Goal: Task Accomplishment & Management: Use online tool/utility

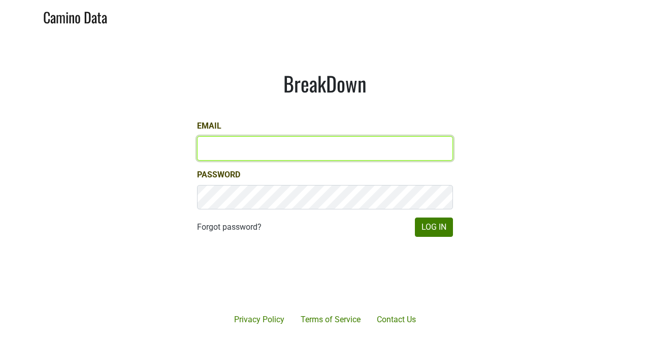
type input "[PERSON_NAME][EMAIL_ADDRESS][DOMAIN_NAME]"
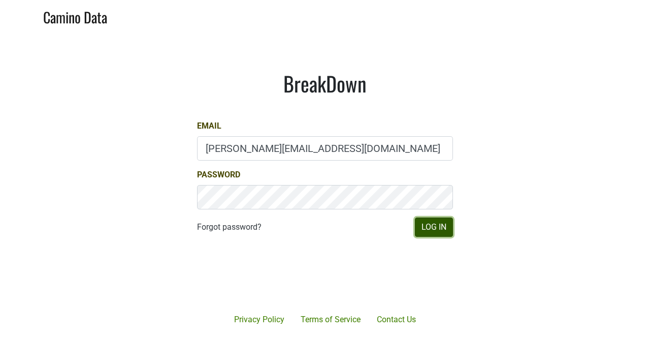
click at [428, 222] on button "Log In" at bounding box center [434, 226] width 38 height 19
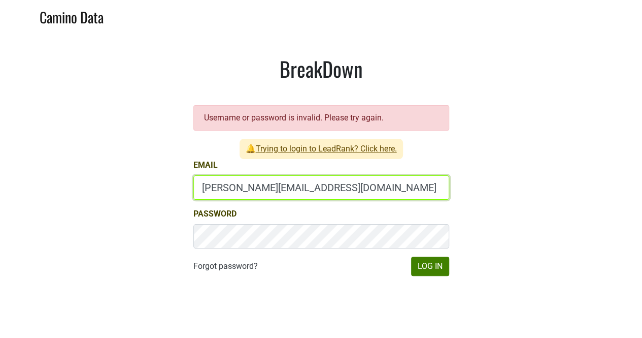
drag, startPoint x: 216, startPoint y: 186, endPoint x: 184, endPoint y: 186, distance: 32.5
click at [184, 186] on div "BreakDown Username or password is invalid. Please try again. 🔔 Trying to login …" at bounding box center [321, 166] width 305 height 268
type input "[EMAIL_ADDRESS][DOMAIN_NAME]"
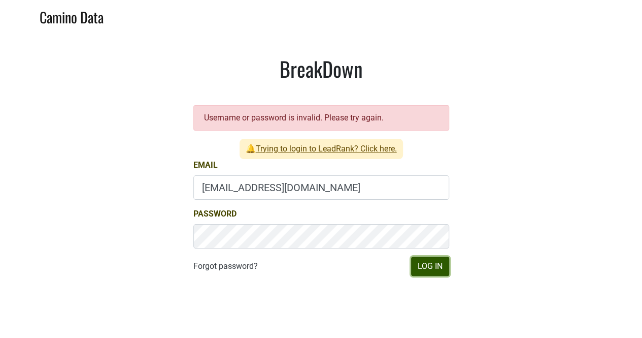
click at [437, 264] on button "Log In" at bounding box center [430, 265] width 38 height 19
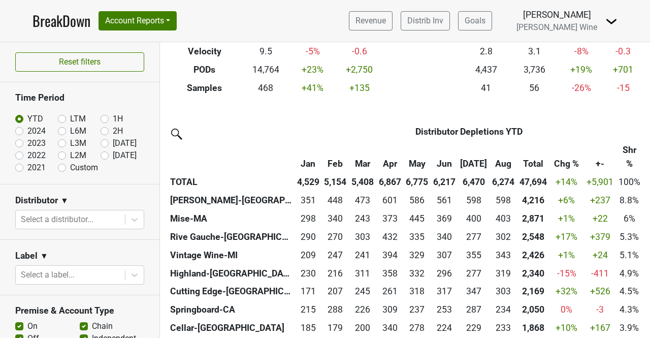
scroll to position [176, 0]
